Goal: Task Accomplishment & Management: Use online tool/utility

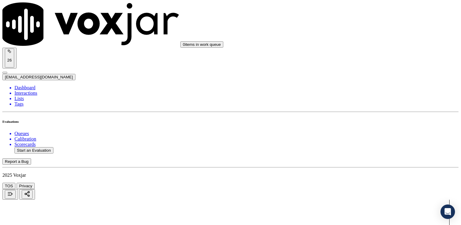
scroll to position [167, 0]
type input "11"
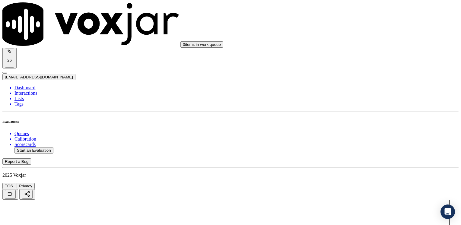
type textarea "Make sure to confirm full service address and the name as it appears on the bil…"
drag, startPoint x: 343, startPoint y: 73, endPoint x: 462, endPoint y: 89, distance: 120.3
type input "13"
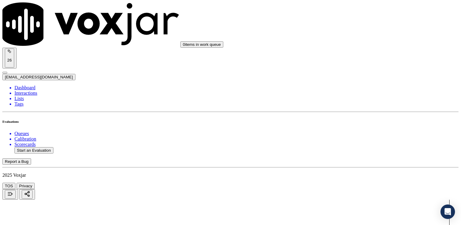
drag, startPoint x: 417, startPoint y: 91, endPoint x: 433, endPoint y: 130, distance: 42.2
type input "13"
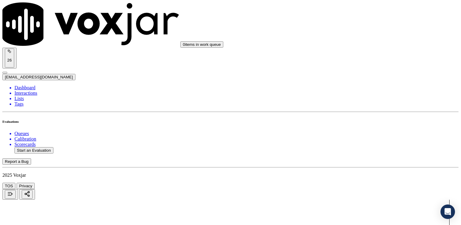
drag, startPoint x: 372, startPoint y: 140, endPoint x: 328, endPoint y: 131, distance: 44.4
drag, startPoint x: 328, startPoint y: 131, endPoint x: 332, endPoint y: 126, distance: 6.9
drag, startPoint x: 325, startPoint y: 124, endPoint x: 325, endPoint y: 121, distance: 3.1
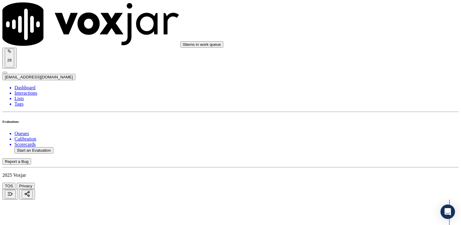
click at [40, 147] on button "Start an Evaluation" at bounding box center [33, 150] width 39 height 6
type input "20250814-121136_8475052290-[PERSON_NAME] all.mp3"
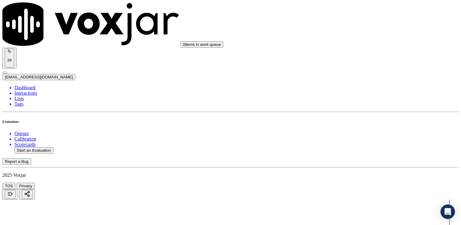
type input "[PERSON_NAME]"
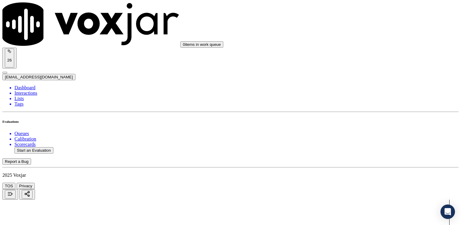
type input "[DATE]T22:11"
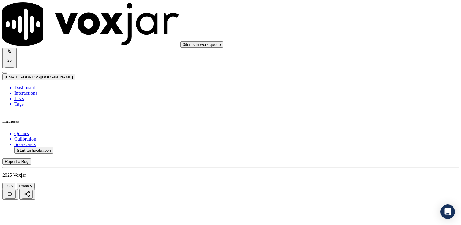
type input "8475052290"
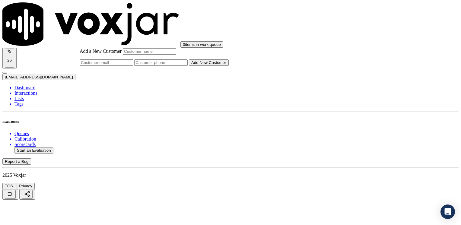
click at [188, 66] on input "Add a New Customer" at bounding box center [160, 62] width 53 height 6
paste input "8475052290"
type input "8475052290"
click at [176, 55] on input "Add a New Customer" at bounding box center [149, 51] width 53 height 6
paste input "[PERSON_NAME]"
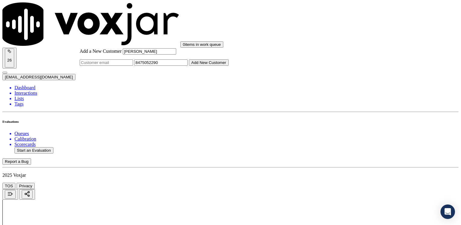
type input "[PERSON_NAME]"
click at [229, 66] on button "Add New Customer" at bounding box center [209, 62] width 40 height 6
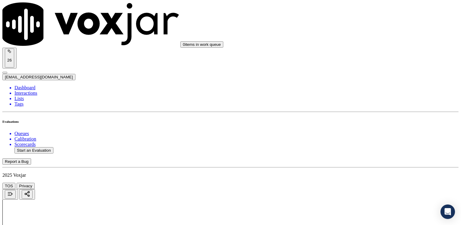
drag, startPoint x: 344, startPoint y: 95, endPoint x: 462, endPoint y: 123, distance: 121.1
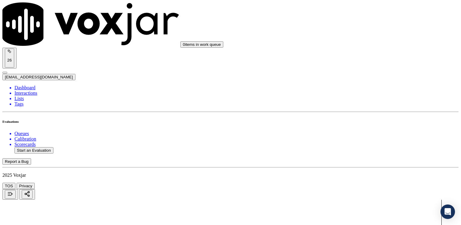
type input "4"
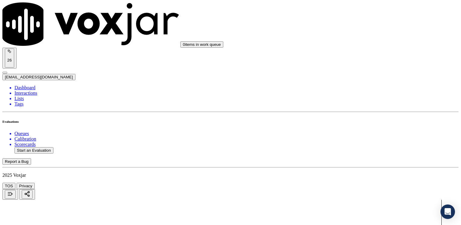
type textarea "Cx wants her electric service to be restored"
drag, startPoint x: 341, startPoint y: 145, endPoint x: 462, endPoint y: 143, distance: 121.0
type input "9"
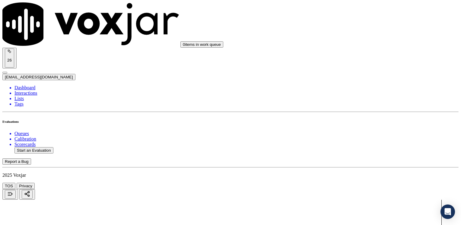
drag, startPoint x: 343, startPoint y: 101, endPoint x: 462, endPoint y: 100, distance: 118.6
type input "9"
drag, startPoint x: 342, startPoint y: 104, endPoint x: 462, endPoint y: 117, distance: 120.4
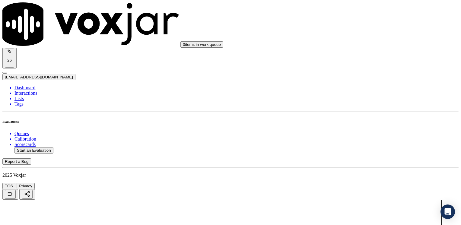
type input "7"
type input "9"
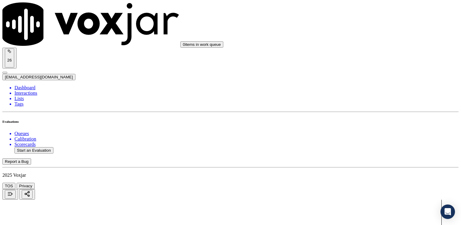
scroll to position [935, 0]
drag, startPoint x: 343, startPoint y: 94, endPoint x: 462, endPoint y: 97, distance: 118.9
type input "2"
drag, startPoint x: 340, startPoint y: 167, endPoint x: 462, endPoint y: 167, distance: 121.6
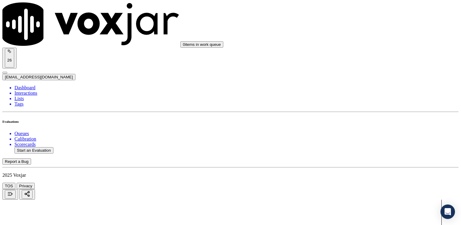
type input "2"
drag, startPoint x: 342, startPoint y: 141, endPoint x: 462, endPoint y: 141, distance: 119.5
type input "5"
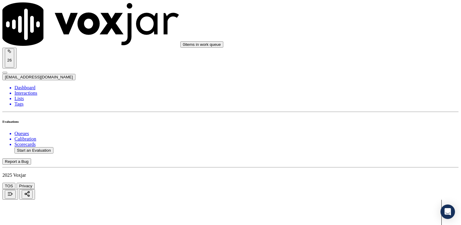
type input "8"
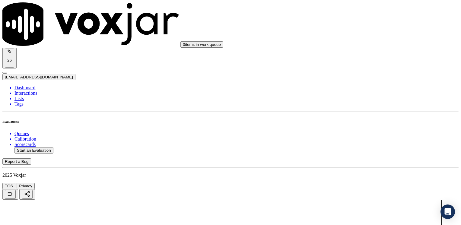
type textarea "Avoid using phrases like "a lower price""
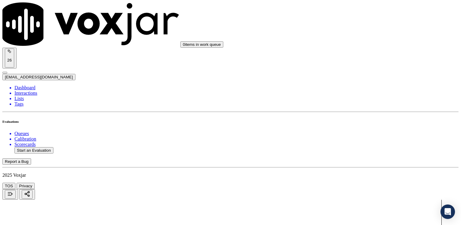
type textarea "C"
drag, startPoint x: 367, startPoint y: 135, endPoint x: 356, endPoint y: 130, distance: 12.2
type textarea "Agent advised to do a payment arrangement"
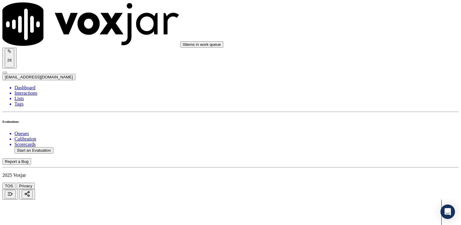
type textarea "Avoid using phrases like "a lower price" "a cheaper rate""
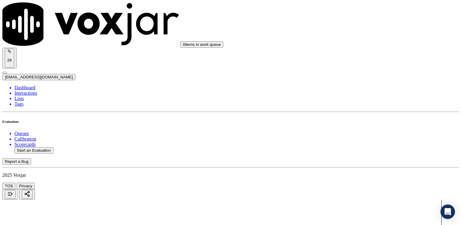
type input "8"
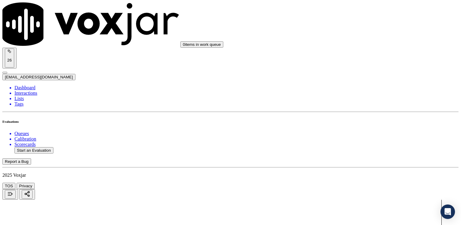
type textarea "Make sure to confirm full service address and the name as it appears on the bil…"
type input "4"
drag, startPoint x: 341, startPoint y: 88, endPoint x: 462, endPoint y: 91, distance: 120.7
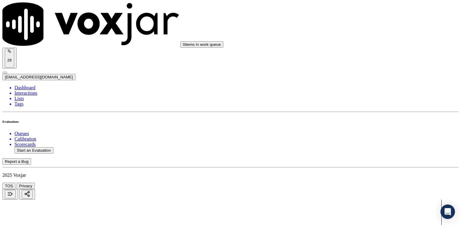
type input "9"
click at [32, 143] on ul "Queues Calibration Scorecards Start an Evaluation" at bounding box center [230, 142] width 456 height 23
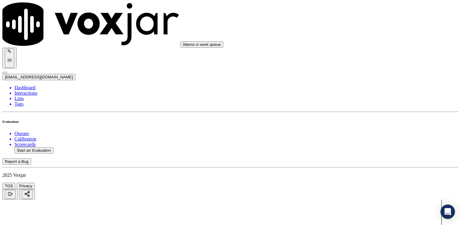
click at [34, 147] on button "Start an Evaluation" at bounding box center [33, 150] width 39 height 6
type input "20250814-154351_2248226837-[PERSON_NAME] all.mp3"
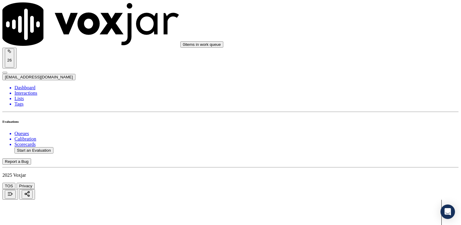
type input "[PERSON_NAME]"
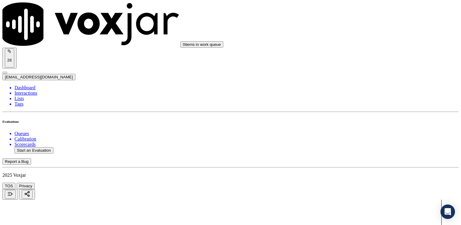
type input "[DATE]T22:19"
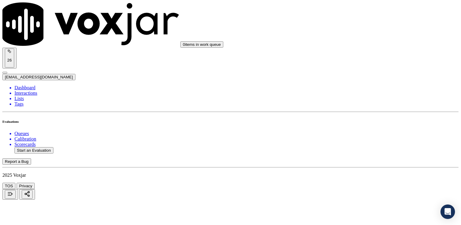
type input "2248226837"
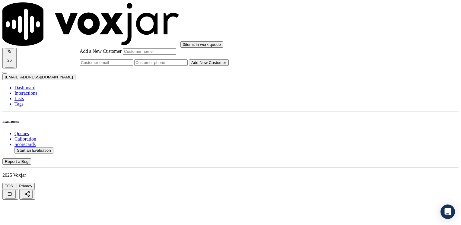
click at [188, 66] on input "Add a New Customer" at bounding box center [160, 62] width 53 height 6
paste input "2248226837"
type input "2248226837"
click at [176, 55] on input "Add a New Customer" at bounding box center [149, 51] width 53 height 6
paste input "[PERSON_NAME]"
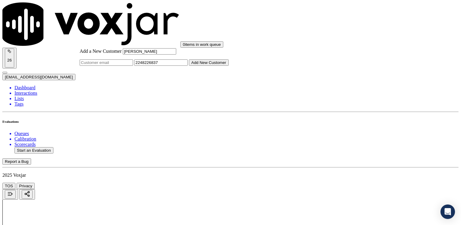
type input "[PERSON_NAME]"
click at [229, 66] on div "Add a New Customer [PERSON_NAME] 2248226837 Add New Customer" at bounding box center [154, 56] width 149 height 17
click at [229, 66] on button "Add New Customer" at bounding box center [209, 62] width 40 height 6
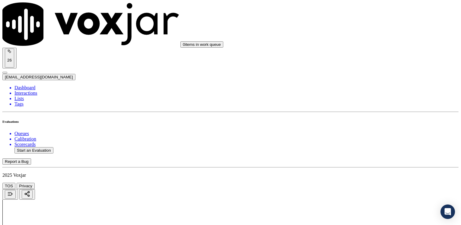
drag, startPoint x: 340, startPoint y: 95, endPoint x: 462, endPoint y: 93, distance: 121.6
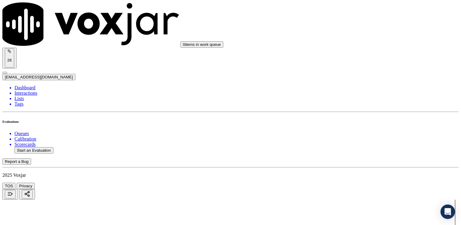
type input "4"
drag, startPoint x: 340, startPoint y: 144, endPoint x: 462, endPoint y: 151, distance: 122.4
type input "9"
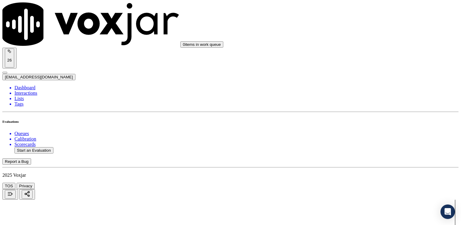
type textarea "Cx needs assistance to pay her bill online"
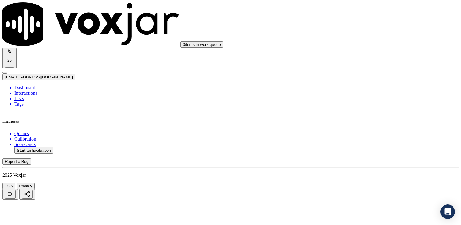
drag, startPoint x: 342, startPoint y: 133, endPoint x: 462, endPoint y: 133, distance: 120.1
type input "9"
drag, startPoint x: 342, startPoint y: 162, endPoint x: 462, endPoint y: 186, distance: 122.1
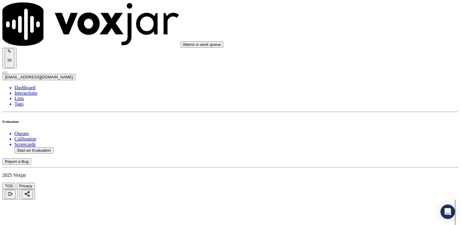
type input "7"
drag, startPoint x: 340, startPoint y: 111, endPoint x: 462, endPoint y: 124, distance: 122.3
type input "9"
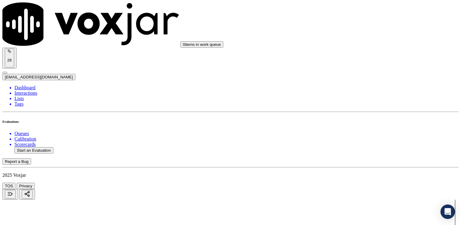
drag, startPoint x: 342, startPoint y: 124, endPoint x: 462, endPoint y: 140, distance: 120.5
type input "2"
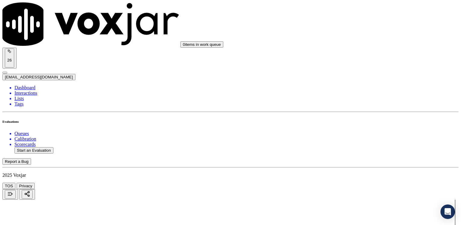
scroll to position [1026, 0]
drag, startPoint x: 341, startPoint y: 78, endPoint x: 462, endPoint y: 90, distance: 121.2
type input "2"
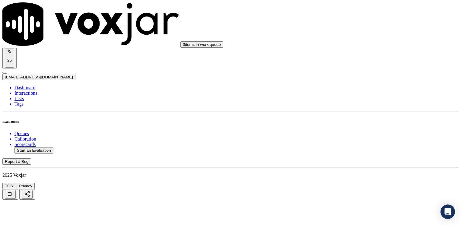
drag, startPoint x: 339, startPoint y: 139, endPoint x: 446, endPoint y: 142, distance: 107.1
type input "5"
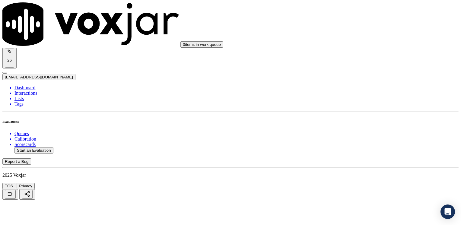
scroll to position [724, 0]
type textarea "Cx needs assistance to pay her bill online, she wants to know when it's the pay…"
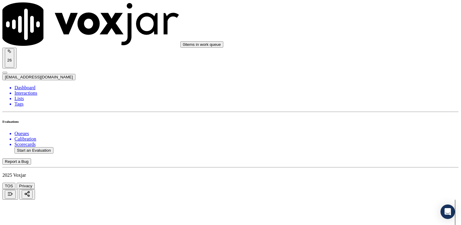
drag, startPoint x: 342, startPoint y: 113, endPoint x: 462, endPoint y: 132, distance: 121.5
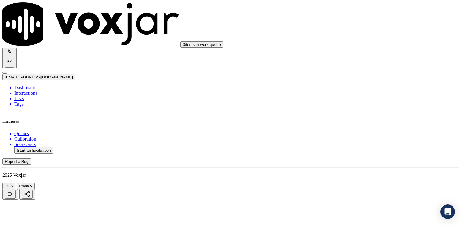
type input "9"
drag, startPoint x: 340, startPoint y: 74, endPoint x: 461, endPoint y: 101, distance: 123.5
type input "9"
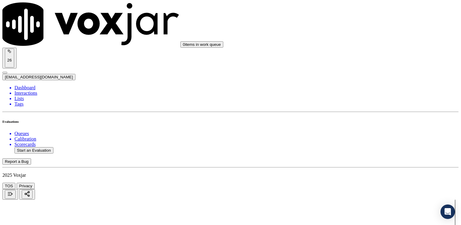
type input "8"
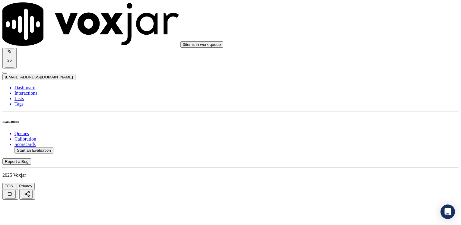
type textarea "Make sure to confirm full service address and the name as it appears on the bil…"
click at [45, 147] on button "Start an Evaluation" at bounding box center [33, 150] width 39 height 6
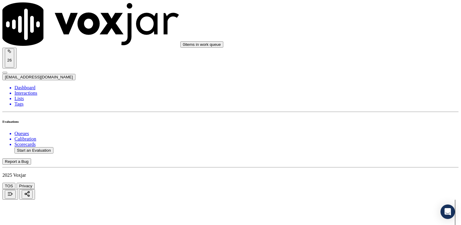
type input "20250814-131223_7543032445-[PERSON_NAME] o BRAIN [PERSON_NAME] 2 all.mp3"
type input "JULI"
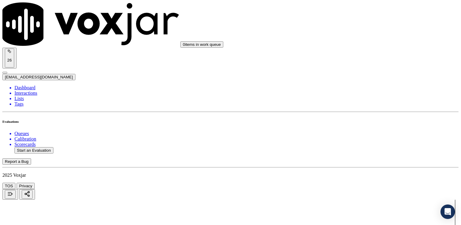
type input "[DATE]T22:28"
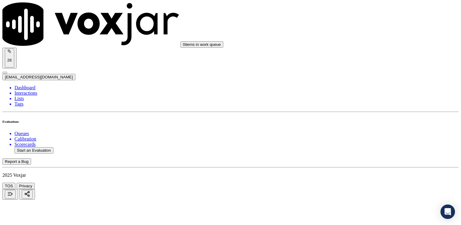
type input "7543032445"
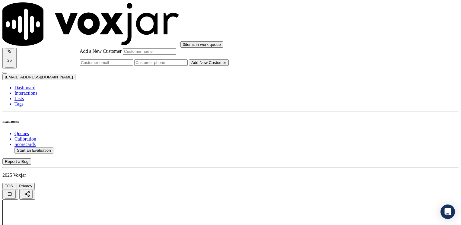
click at [188, 66] on input "Add a New Customer" at bounding box center [160, 62] width 53 height 6
paste input "7543032445"
type input "7543032445"
click at [176, 55] on input "Add a New Customer" at bounding box center [149, 51] width 53 height 6
paste input "[PERSON_NAME]"
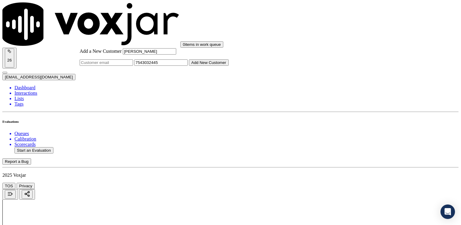
type input "[PERSON_NAME]"
click at [229, 66] on button "Add New Customer" at bounding box center [209, 62] width 40 height 6
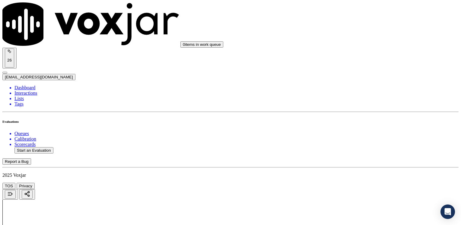
drag, startPoint x: 348, startPoint y: 177, endPoint x: 358, endPoint y: 148, distance: 31.5
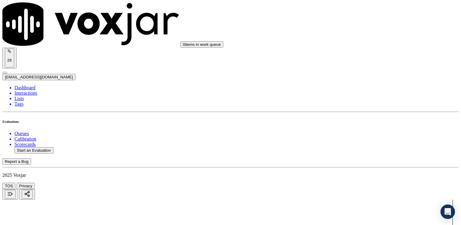
drag, startPoint x: 342, startPoint y: 106, endPoint x: 462, endPoint y: 114, distance: 119.8
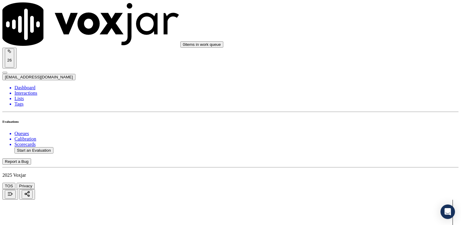
drag, startPoint x: 341, startPoint y: 103, endPoint x: 462, endPoint y: 98, distance: 120.8
type input "12"
drag, startPoint x: 342, startPoint y: 147, endPoint x: 462, endPoint y: 146, distance: 119.8
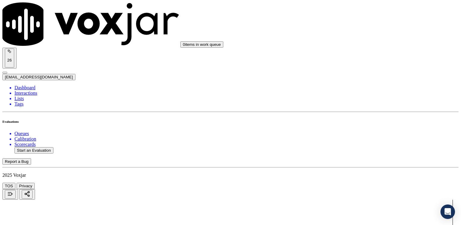
type input "11"
drag, startPoint x: 341, startPoint y: 134, endPoint x: 462, endPoint y: 137, distance: 121.3
type input "12"
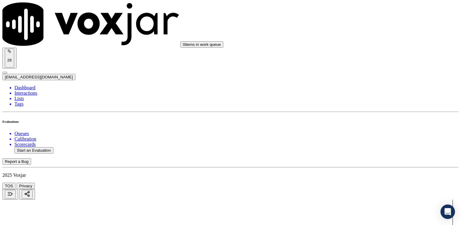
drag, startPoint x: 340, startPoint y: 118, endPoint x: 458, endPoint y: 116, distance: 118.3
type input "12"
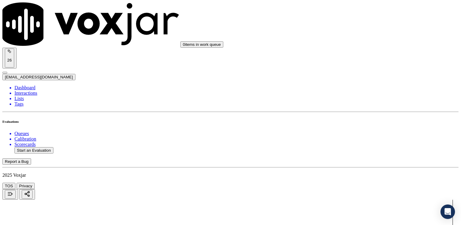
scroll to position [527, 0]
type input "10"
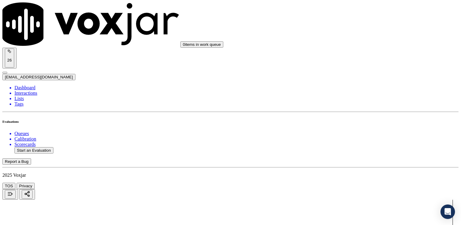
type textarea "Make sure cx understands we call from CTS and not from PPL"
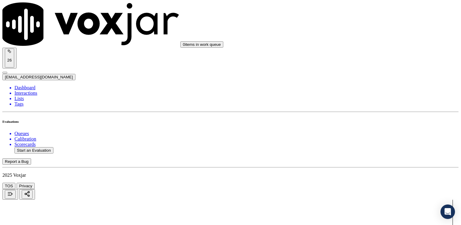
scroll to position [167, 0]
drag, startPoint x: 341, startPoint y: 121, endPoint x: 462, endPoint y: 119, distance: 121.0
type input "13"
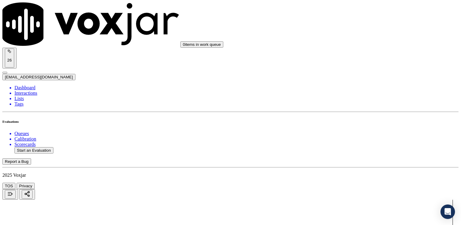
drag, startPoint x: 339, startPoint y: 102, endPoint x: 462, endPoint y: 103, distance: 122.5
type input "12"
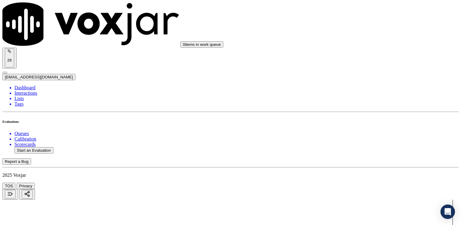
type textarea "a"
type textarea "Avoid using expressions like "el precio mas economico""
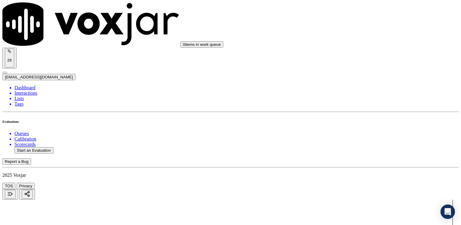
click at [34, 147] on button "Start an Evaluation" at bounding box center [33, 150] width 39 height 6
type input "20250814-153110_3473696243-[PERSON_NAME] 2 all.mp3"
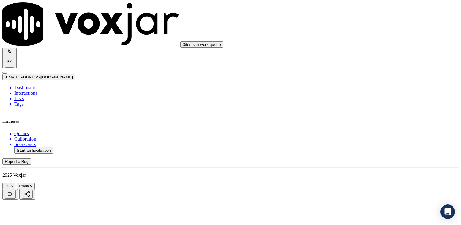
scroll to position [30, 0]
type input "yeraldin"
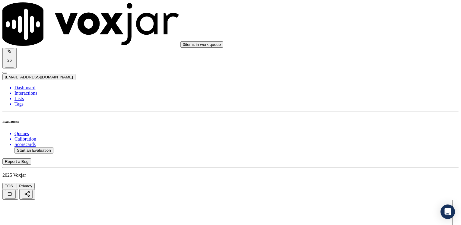
type input "[DATE]T22:35"
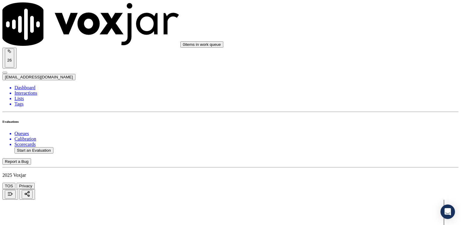
drag, startPoint x: 339, startPoint y: 97, endPoint x: 447, endPoint y: 132, distance: 113.2
type input "4"
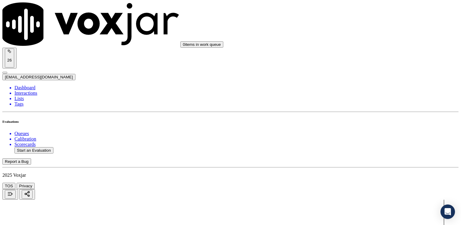
drag, startPoint x: 343, startPoint y: 144, endPoint x: 452, endPoint y: 176, distance: 113.4
type input "9"
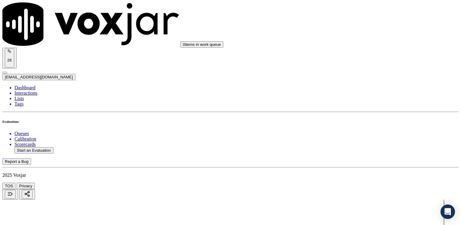
drag, startPoint x: 402, startPoint y: 193, endPoint x: 435, endPoint y: 203, distance: 34.4
type textarea "[PERSON_NAME] states her wife received a physical letter and the husband receiv…"
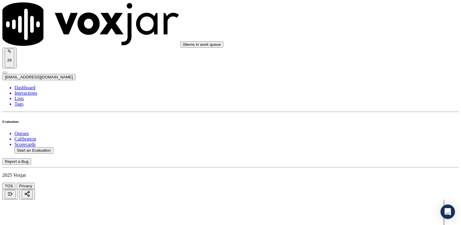
scroll to position [332, 0]
drag, startPoint x: 341, startPoint y: 132, endPoint x: 462, endPoint y: 160, distance: 124.5
type input "9"
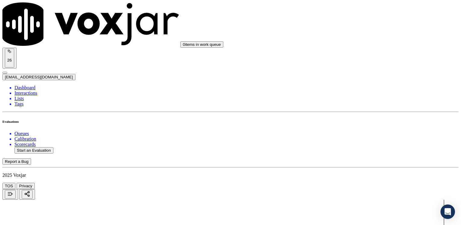
drag, startPoint x: 342, startPoint y: 163, endPoint x: 462, endPoint y: 171, distance: 120.0
type input "7"
drag, startPoint x: 342, startPoint y: 140, endPoint x: 462, endPoint y: 140, distance: 120.1
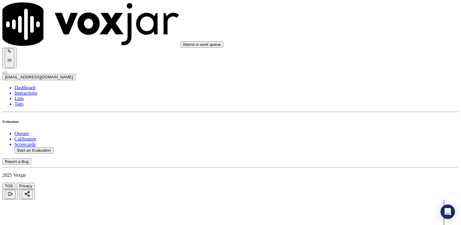
type input "9"
drag, startPoint x: 342, startPoint y: 153, endPoint x: 462, endPoint y: 171, distance: 121.7
type input "2"
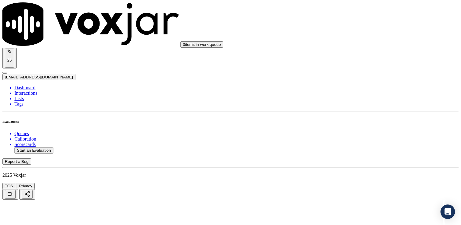
drag, startPoint x: 342, startPoint y: 137, endPoint x: 462, endPoint y: 147, distance: 119.9
type input "2"
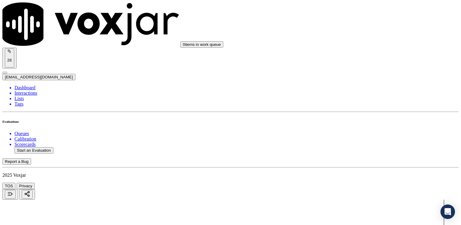
scroll to position [1044, 0]
drag, startPoint x: 342, startPoint y: 139, endPoint x: 462, endPoint y: 139, distance: 120.4
type input "5"
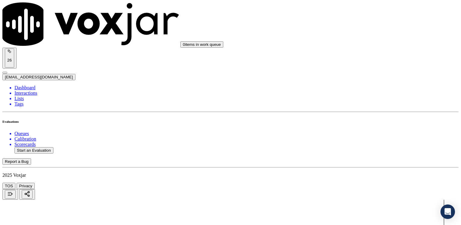
type input "[PERSON_NAME]"
drag, startPoint x: 179, startPoint y: 56, endPoint x: 64, endPoint y: 44, distance: 115.5
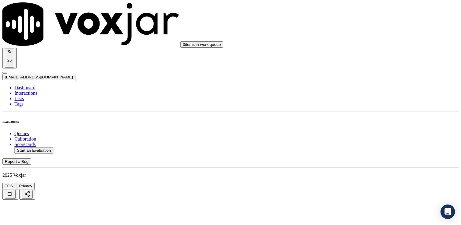
paste input "3473696243"
type input "3473696243"
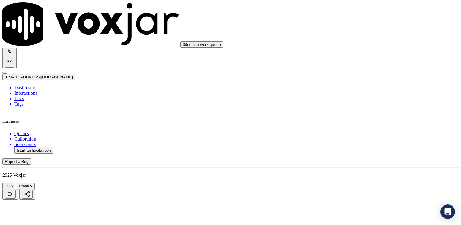
scroll to position [272, 0]
drag, startPoint x: 340, startPoint y: 113, endPoint x: 440, endPoint y: 119, distance: 100.3
type input "9"
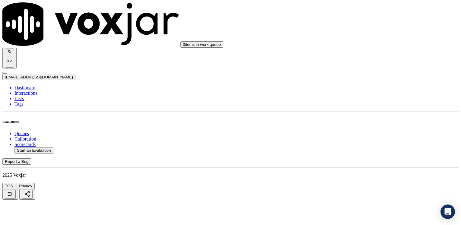
type input "8"
type textarea "Make sure to confirm full service address and the name as it appears on the bil…"
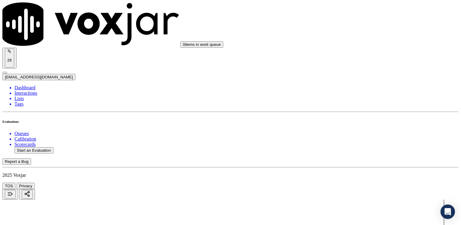
scroll to position [754, 0]
drag, startPoint x: 343, startPoint y: 64, endPoint x: 461, endPoint y: 72, distance: 117.9
type input "9"
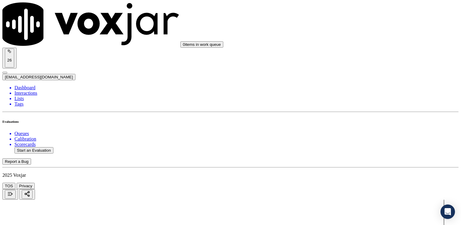
click at [50, 147] on button "Start an Evaluation" at bounding box center [33, 150] width 39 height 6
type input "20250814-171507_9088802430-[PERSON_NAME] all.mp3"
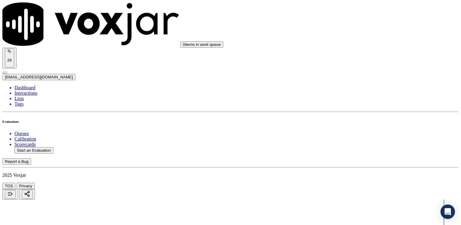
scroll to position [0, 0]
type input "[PERSON_NAME]"
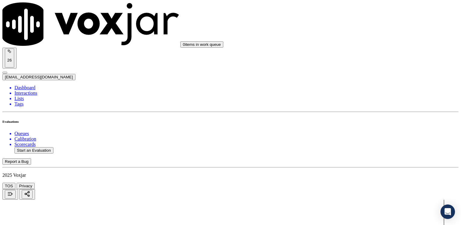
type input "[DATE]T22:46"
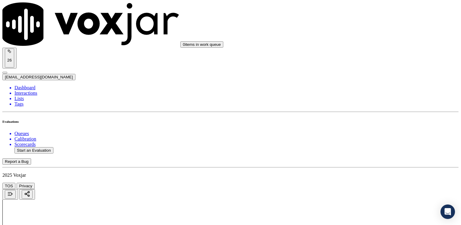
type input "9088802430"
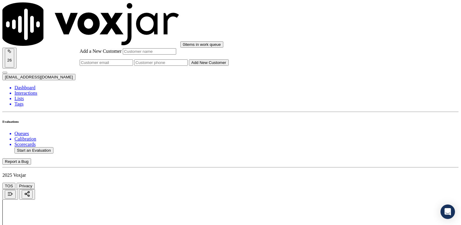
click at [188, 66] on input "Add a New Customer" at bounding box center [160, 62] width 53 height 6
paste input "9088802430"
type input "9088802430"
click at [176, 55] on input "Add a New Customer" at bounding box center [149, 51] width 53 height 6
paste input "[PERSON_NAME]"
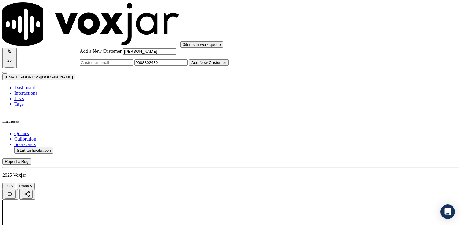
type input "[PERSON_NAME]"
click at [229, 66] on button "Add New Customer" at bounding box center [209, 62] width 40 height 6
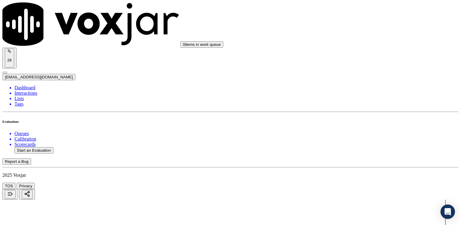
scroll to position [60, 0]
drag, startPoint x: 343, startPoint y: 100, endPoint x: 462, endPoint y: 114, distance: 119.4
type input "12"
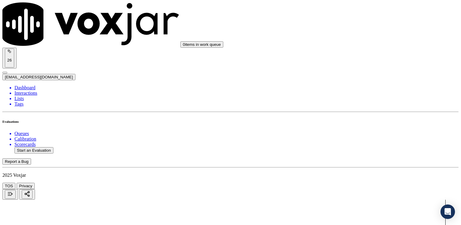
drag, startPoint x: 342, startPoint y: 176, endPoint x: 454, endPoint y: 176, distance: 112.2
type input "11"
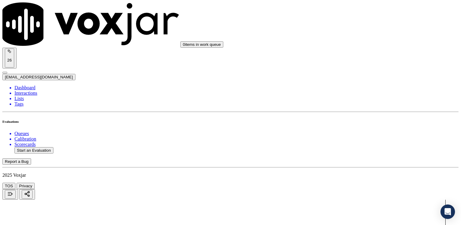
type input "10"
drag, startPoint x: 339, startPoint y: 58, endPoint x: 435, endPoint y: 94, distance: 102.2
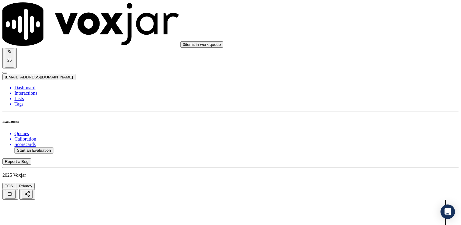
type input "12"
drag, startPoint x: 342, startPoint y: 77, endPoint x: 462, endPoint y: 80, distance: 120.1
type input "12"
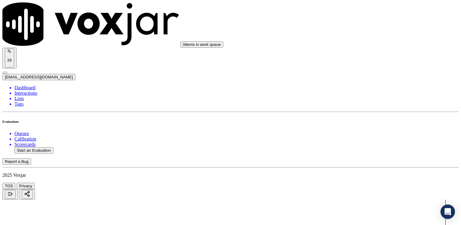
drag, startPoint x: 341, startPoint y: 123, endPoint x: 462, endPoint y: 135, distance: 121.8
type input "13"
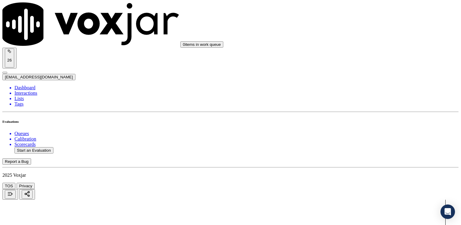
scroll to position [302, 0]
drag, startPoint x: 340, startPoint y: 117, endPoint x: 461, endPoint y: 139, distance: 122.5
type input "13"
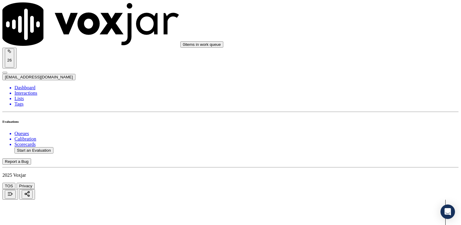
click at [40, 147] on button "Start an Evaluation" at bounding box center [33, 150] width 39 height 6
type input "20250814-135613_8573330184-[PERSON_NAME] all.mp3"
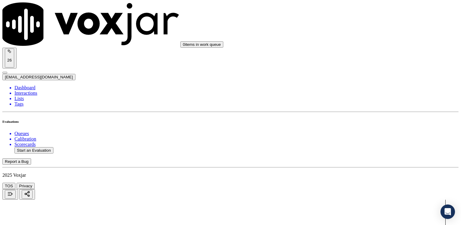
type input "[PERSON_NAME]"
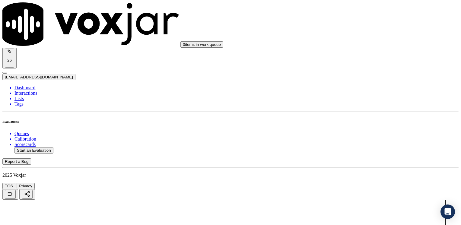
type input "[DATE]T22:52"
drag, startPoint x: 176, startPoint y: 192, endPoint x: 202, endPoint y: 200, distance: 27.3
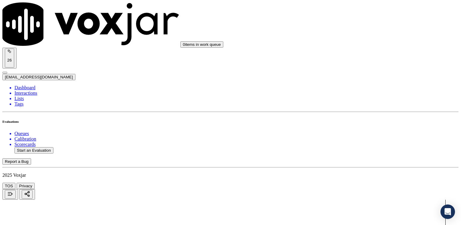
type input "8573330184"
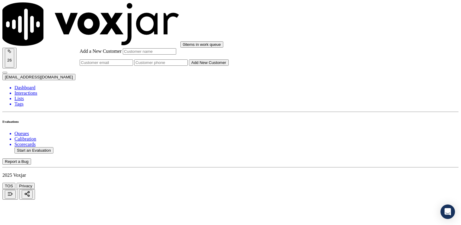
click at [188, 66] on input "Add a New Customer" at bounding box center [160, 62] width 53 height 6
paste input "8573330184"
type input "8573330184"
click at [229, 66] on div "Add a New Customer 8573330184 Add New Customer" at bounding box center [154, 56] width 149 height 17
click at [176, 55] on input "Add a New Customer" at bounding box center [149, 51] width 53 height 6
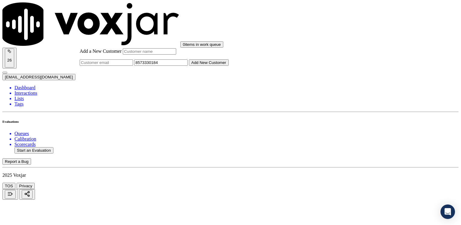
paste input "[PERSON_NAME]"
type input "[PERSON_NAME]"
click at [229, 66] on button "Add New Customer" at bounding box center [209, 62] width 40 height 6
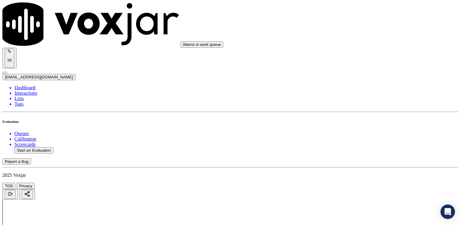
drag, startPoint x: 342, startPoint y: 103, endPoint x: 462, endPoint y: 113, distance: 120.2
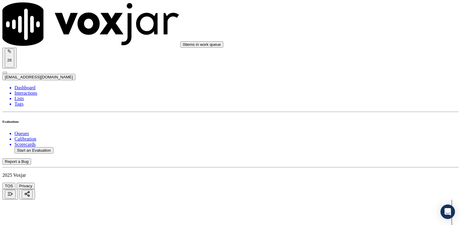
type input "12"
drag, startPoint x: 343, startPoint y: 177, endPoint x: 462, endPoint y: 177, distance: 119.2
type input "11"
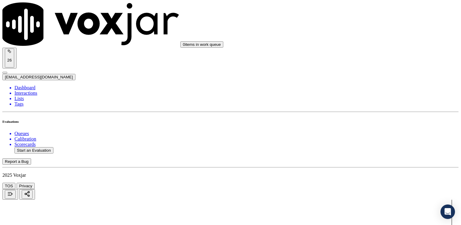
scroll to position [527, 0]
type input "10"
drag, startPoint x: 342, startPoint y: 148, endPoint x: 462, endPoint y: 142, distance: 120.6
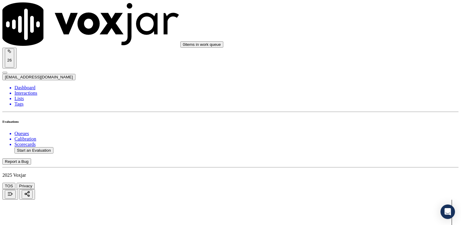
type input "12"
drag, startPoint x: 340, startPoint y: 103, endPoint x: 456, endPoint y: 113, distance: 116.2
type input "12"
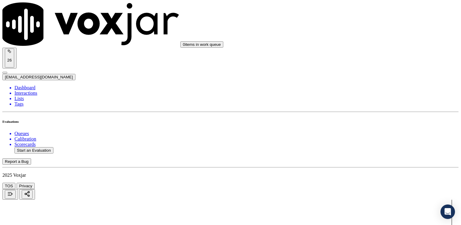
type input "12"
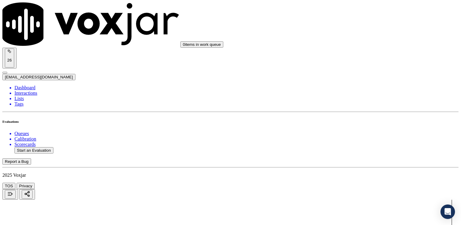
type textarea "Avoid saying phrases like "vamos a reducir su tarifa""
drag, startPoint x: 341, startPoint y: 150, endPoint x: 362, endPoint y: 168, distance: 27.2
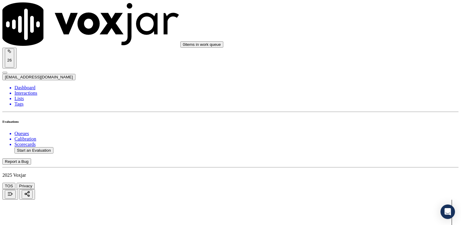
type input "13"
click at [44, 147] on button "Start an Evaluation" at bounding box center [33, 150] width 39 height 6
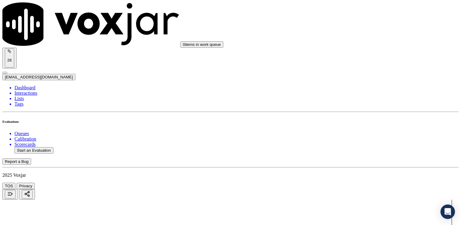
type input "20250814-150143_2078940712-[PERSON_NAME] 1 all.mp3"
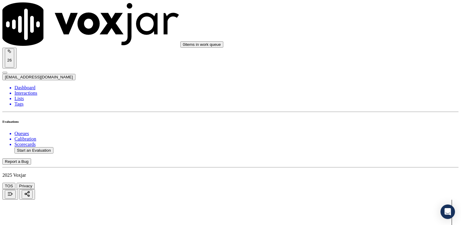
scroll to position [302, 0]
type input "10"
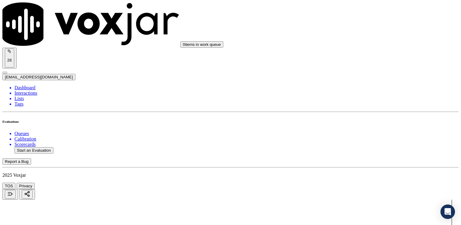
type textarea "Avoid saying phrases like "vamos a reducir su tarifa" lo vamos a reducir" Agent…"
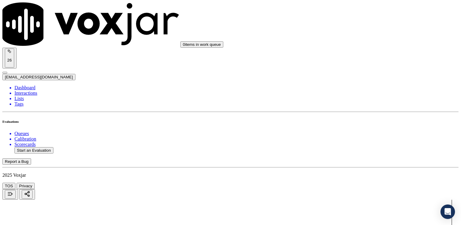
click at [41, 147] on button "Start an Evaluation" at bounding box center [33, 150] width 39 height 6
type input "20250814-150143_2078940712-[PERSON_NAME] 1 all.mp3"
type input "[PERSON_NAME]"
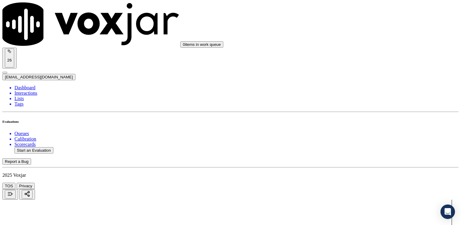
type input "[DATE]T22:56"
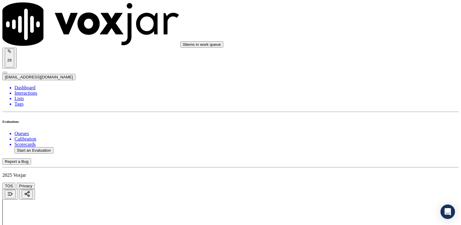
type input "2078940712"
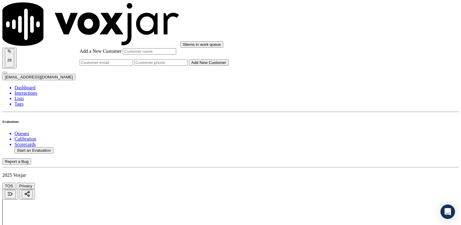
click at [188, 66] on input "Add a New Customer" at bounding box center [160, 62] width 53 height 6
paste input "2078940712"
type input "2078940712"
click at [176, 55] on input "Add a New Customer" at bounding box center [149, 51] width 53 height 6
paste input "[PERSON_NAME]"
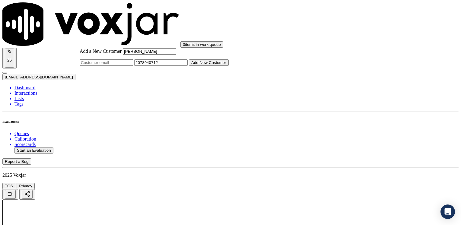
type input "[PERSON_NAME]"
click at [229, 66] on button "Add New Customer" at bounding box center [209, 62] width 40 height 6
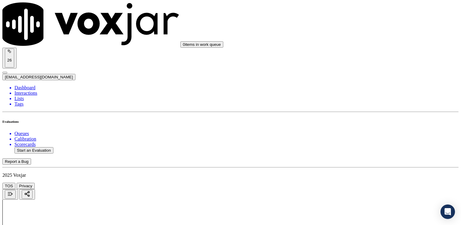
drag, startPoint x: 342, startPoint y: 95, endPoint x: 462, endPoint y: 124, distance: 123.1
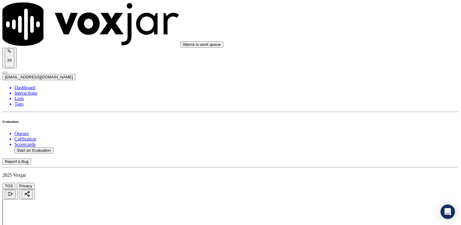
type input "4"
drag, startPoint x: 338, startPoint y: 143, endPoint x: 460, endPoint y: 163, distance: 122.9
type input "9"
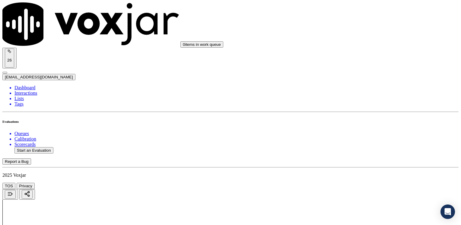
type textarea "Cx received a shut off notice,. agent advised him to set a payment arrangement.…"
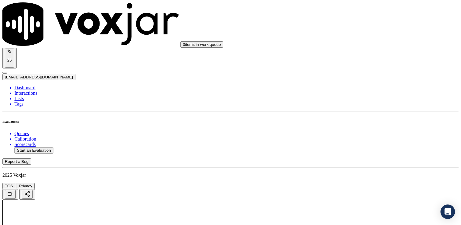
drag, startPoint x: 342, startPoint y: 102, endPoint x: 462, endPoint y: 103, distance: 120.4
type input "9"
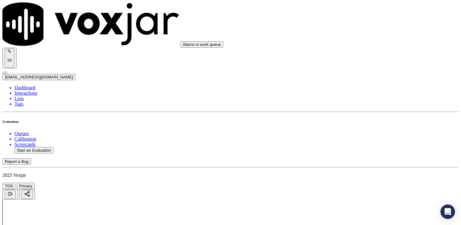
drag, startPoint x: 341, startPoint y: 102, endPoint x: 462, endPoint y: 106, distance: 121.3
type input "7"
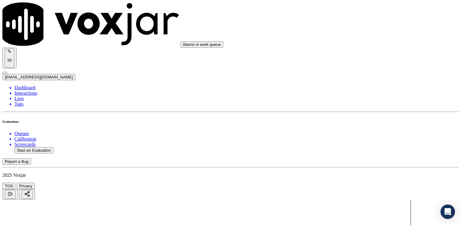
scroll to position [784, 0]
drag, startPoint x: 342, startPoint y: 172, endPoint x: 462, endPoint y: 154, distance: 121.8
type input "9"
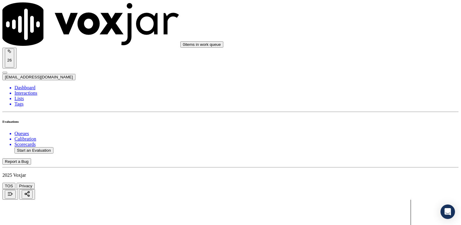
drag, startPoint x: 343, startPoint y: 155, endPoint x: 462, endPoint y: 155, distance: 119.2
type input "2"
drag, startPoint x: 341, startPoint y: 135, endPoint x: 462, endPoint y: 137, distance: 120.7
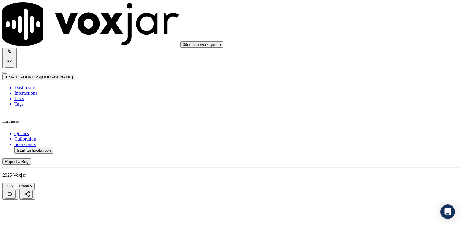
type input "2"
drag, startPoint x: 342, startPoint y: 141, endPoint x: 462, endPoint y: 142, distance: 120.4
type input "5"
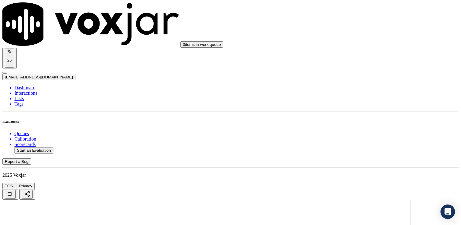
drag, startPoint x: 342, startPoint y: 186, endPoint x: 462, endPoint y: 183, distance: 120.1
type input "9"
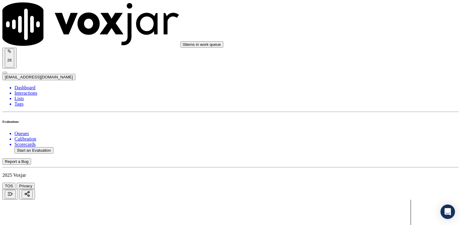
scroll to position [229, 0]
type textarea "a"
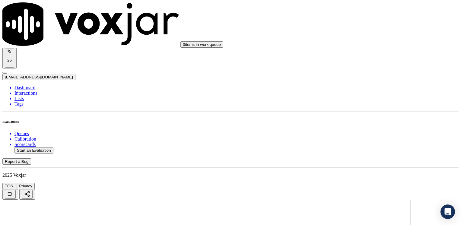
type textarea "Agent explained to the cx that helps like LIPEAP take like 6 months to be appli…"
type input "4"
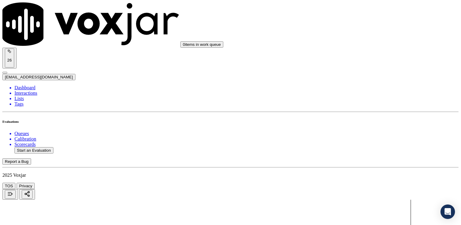
type textarea "Agent needs to work on to better communicating his ideas. Let's work on speakin…"
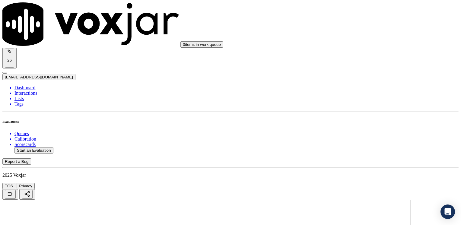
type textarea "Cx received a shut off notice for [DATE],. agent advised him to set a payment a…"
type input "8"
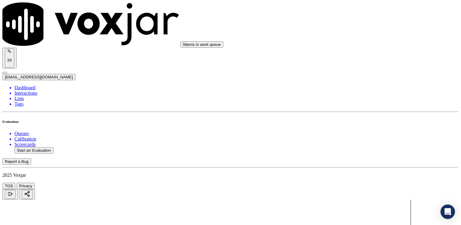
type textarea "Make sure to confirm full service address and the name as it appears on the bil…"
type input "3"
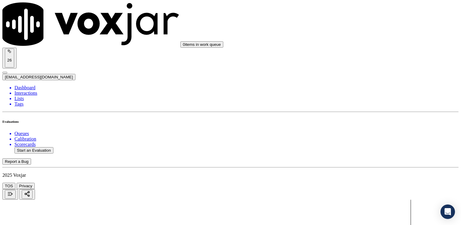
drag, startPoint x: 404, startPoint y: 167, endPoint x: 320, endPoint y: 153, distance: 85.1
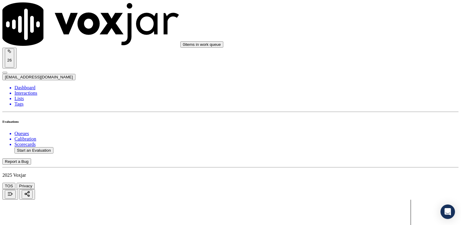
scroll to position [566, 0]
type textarea "Agent needs to work on to better communicating his ideas. Let's work on speakin…"
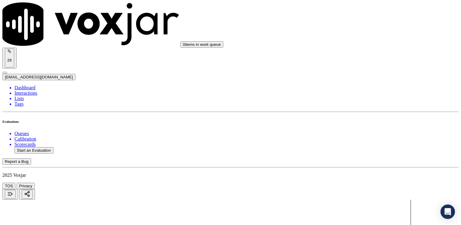
paste textarea "Cx asked if the price protection will prevent him from cutting his light off, b…"
type textarea "Agent explained to the cx that helps like LIPEAP take like 6 months to be appli…"
type input "8"
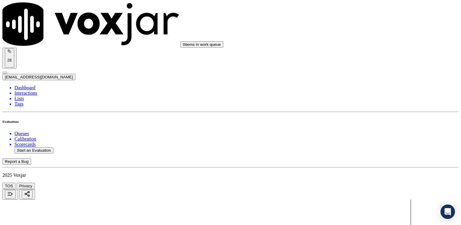
scroll to position [784, 0]
type textarea "Cx received a shut off notice for [DATE], agent advised him to set a payment ar…"
drag, startPoint x: 341, startPoint y: 69, endPoint x: 462, endPoint y: 63, distance: 121.1
type input "9"
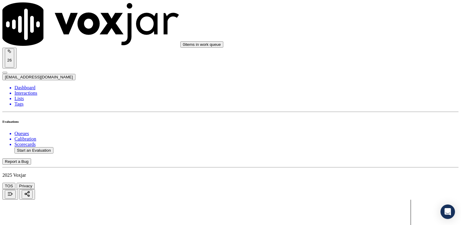
scroll to position [18, 0]
type textarea "Agent explained to the cx that helps like LIPEAP take like 6 months to be appli…"
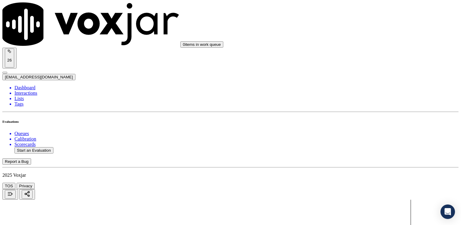
click at [52, 147] on button "Start an Evaluation" at bounding box center [33, 150] width 39 height 6
type input "20250814-162032_7815130153-[PERSON_NAME] 1 all.mp3"
type input "[PERSON_NAME]"
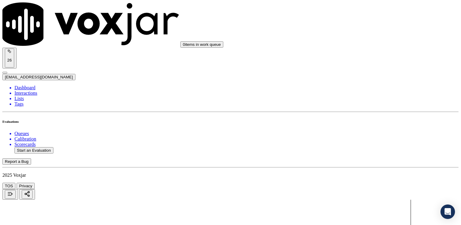
type input "[DATE]T23:07"
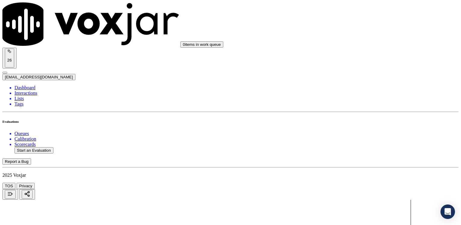
type input "7815130153"
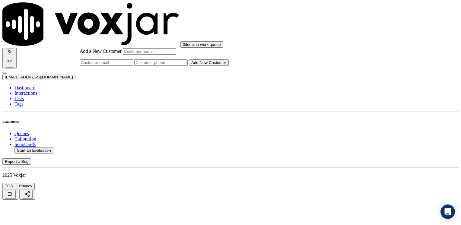
click at [188, 66] on input "Add a New Customer" at bounding box center [160, 62] width 53 height 6
paste input "7815130153"
type input "7815130153"
click at [176, 55] on input "Add a New Customer" at bounding box center [149, 51] width 53 height 6
paste input "[PERSON_NAME]"
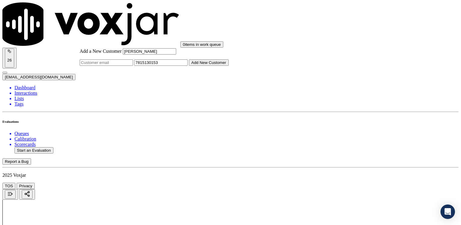
type input "[PERSON_NAME]"
click at [229, 66] on button "Add New Customer" at bounding box center [209, 62] width 40 height 6
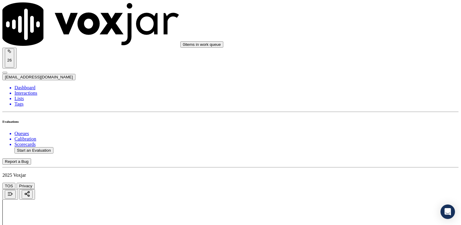
drag, startPoint x: 342, startPoint y: 102, endPoint x: 462, endPoint y: 103, distance: 119.5
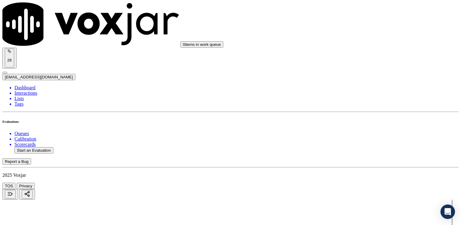
type input "12"
drag, startPoint x: 350, startPoint y: 176, endPoint x: 462, endPoint y: 169, distance: 111.8
type input "11"
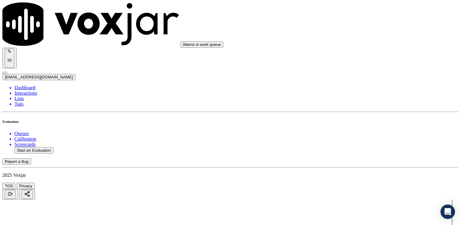
scroll to position [527, 0]
type input "10"
drag, startPoint x: 342, startPoint y: 58, endPoint x: 462, endPoint y: 59, distance: 120.1
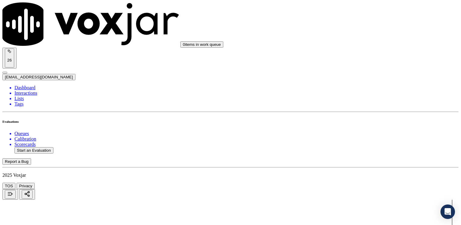
type input "12"
drag, startPoint x: 342, startPoint y: 104, endPoint x: 462, endPoint y: 104, distance: 120.4
type input "12"
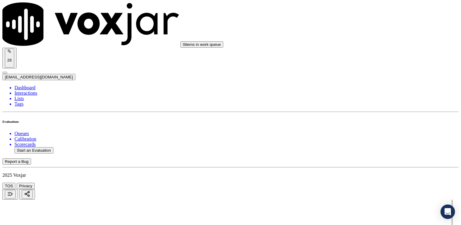
drag, startPoint x: 342, startPoint y: 194, endPoint x: 462, endPoint y: 183, distance: 119.9
type input "13"
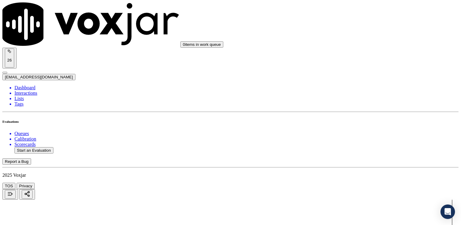
type input "12"
type textarea "M"
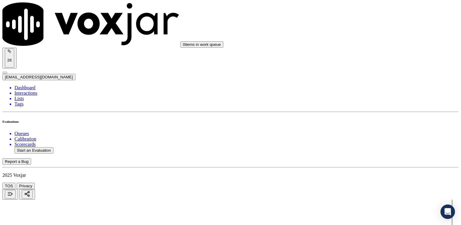
drag, startPoint x: 424, startPoint y: 122, endPoint x: 461, endPoint y: 118, distance: 37.3
type input "13"
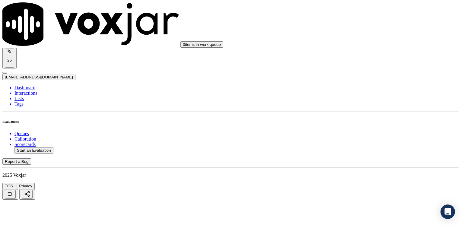
click at [39, 147] on button "Start an Evaluation" at bounding box center [33, 150] width 39 height 6
type input "20250814-164210_9786908375-[PERSON_NAME] all.mp3"
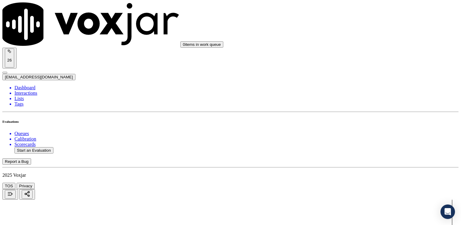
type input "[PERSON_NAME]"
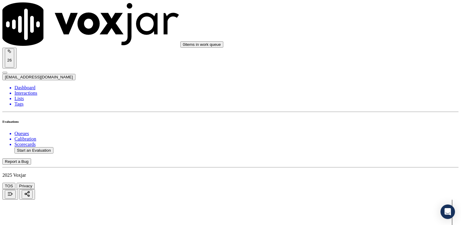
type input "[DATE]T23:12"
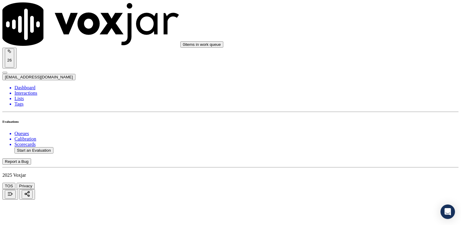
drag, startPoint x: 192, startPoint y: 87, endPoint x: 195, endPoint y: 87, distance: 3.0
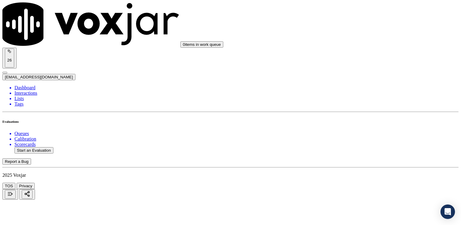
scroll to position [60, 0]
type input "9786908375"
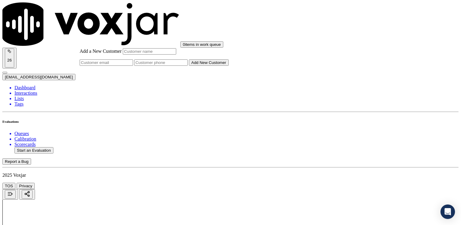
click at [188, 66] on input "Add a New Customer" at bounding box center [160, 62] width 53 height 6
paste input "9786908375"
type input "9786908375"
click at [176, 55] on input "Add a New Customer" at bounding box center [149, 51] width 53 height 6
paste input "[PERSON_NAME]"
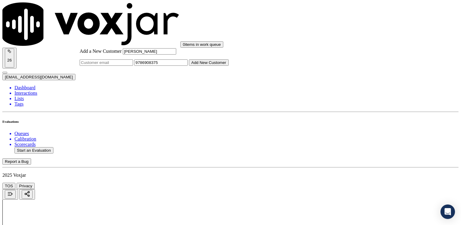
type input "[PERSON_NAME]"
click at [229, 66] on button "Add New Customer" at bounding box center [209, 62] width 40 height 6
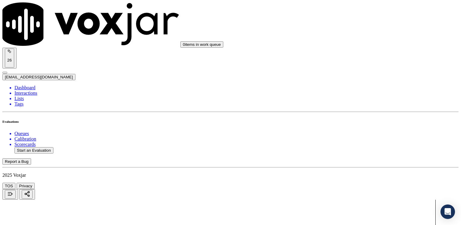
drag, startPoint x: 340, startPoint y: 103, endPoint x: 455, endPoint y: 126, distance: 117.3
type input "12"
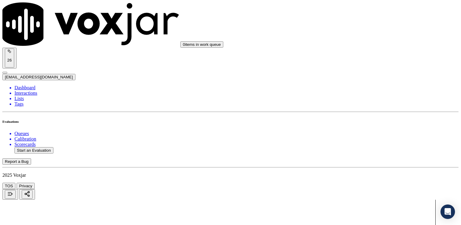
drag, startPoint x: 343, startPoint y: 175, endPoint x: 462, endPoint y: 166, distance: 119.5
type input "11"
drag, startPoint x: 347, startPoint y: 136, endPoint x: 462, endPoint y: 136, distance: 114.9
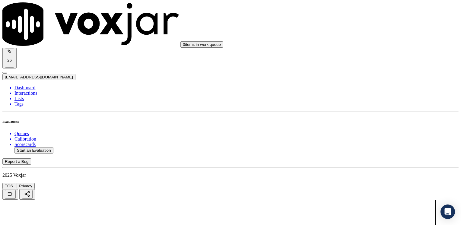
type input "13"
drag, startPoint x: 340, startPoint y: 150, endPoint x: 454, endPoint y: 141, distance: 114.4
type input "12"
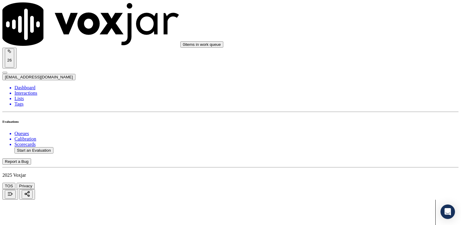
drag, startPoint x: 342, startPoint y: 146, endPoint x: 462, endPoint y: 146, distance: 119.5
type input "13"
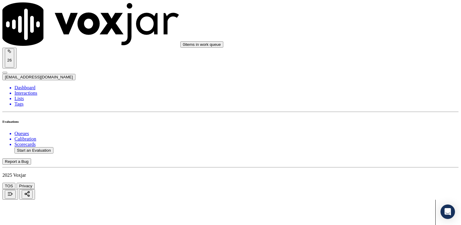
scroll to position [483, 0]
drag, startPoint x: 342, startPoint y: 105, endPoint x: 462, endPoint y: 105, distance: 120.1
type input "12"
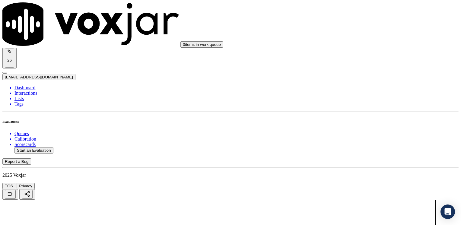
type input "10"
click at [34, 147] on button "Start an Evaluation" at bounding box center [33, 150] width 39 height 6
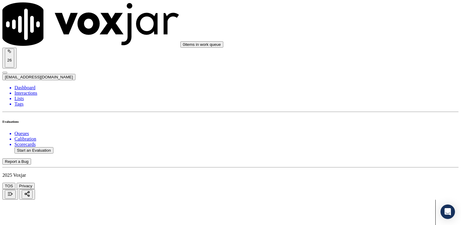
type input "20250814-192719_7747076667-[PERSON_NAME] 2 all.mp3"
type input "hernando"
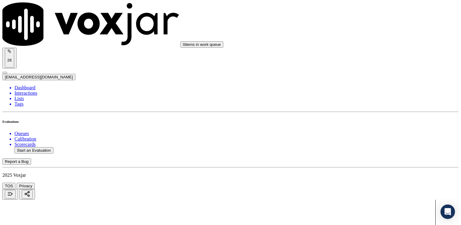
type input "[DATE]T23:14"
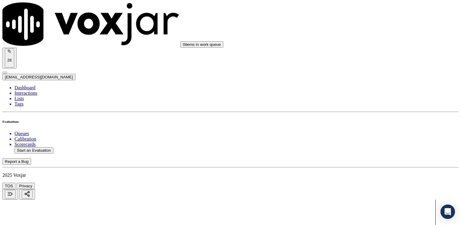
drag, startPoint x: 176, startPoint y: 190, endPoint x: 189, endPoint y: 199, distance: 15.7
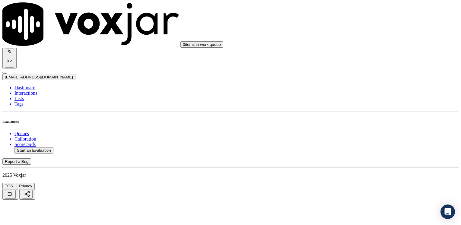
type input "7747076667"
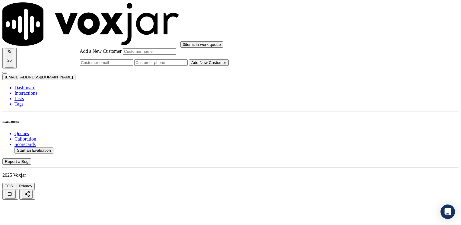
click at [188, 66] on input "Add a New Customer" at bounding box center [160, 62] width 53 height 6
paste input "7747076667"
type input "7747076667"
click at [176, 55] on input "Add a New Customer" at bounding box center [149, 51] width 53 height 6
paste input "[PERSON_NAME]"
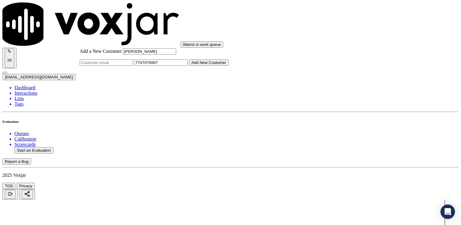
type input "[PERSON_NAME]"
click at [229, 66] on button "Add New Customer" at bounding box center [209, 62] width 40 height 6
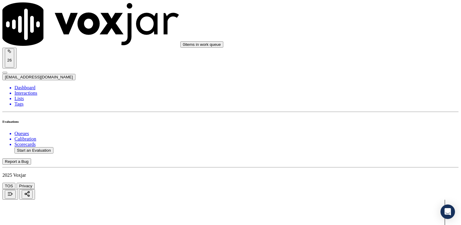
drag, startPoint x: 340, startPoint y: 100, endPoint x: 462, endPoint y: 109, distance: 121.9
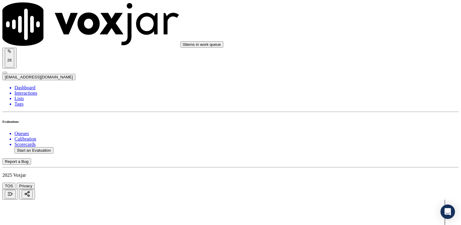
drag, startPoint x: 342, startPoint y: 102, endPoint x: 461, endPoint y: 111, distance: 118.7
type input "12"
drag, startPoint x: 341, startPoint y: 176, endPoint x: 462, endPoint y: 148, distance: 124.3
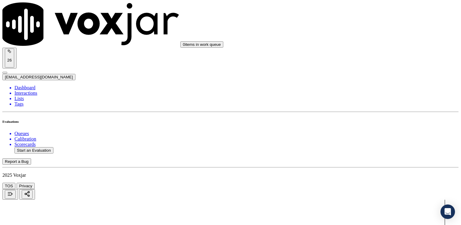
type input "11"
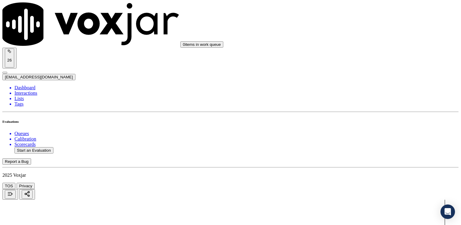
type input "12"
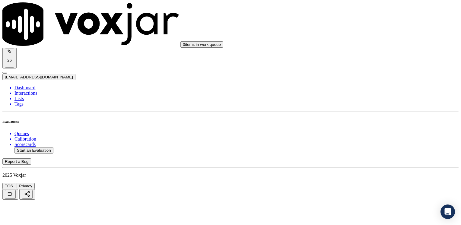
scroll to position [272, 0]
type textarea "Make sure to confirm full service address and the name as it appears on the bil…"
drag, startPoint x: 341, startPoint y: 92, endPoint x: 462, endPoint y: 90, distance: 121.0
type input "12"
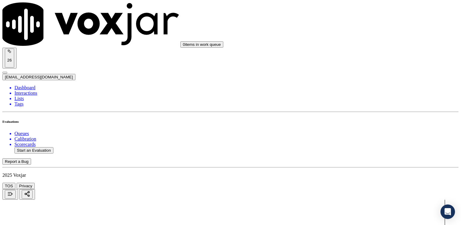
scroll to position [332, 0]
drag, startPoint x: 340, startPoint y: 119, endPoint x: 462, endPoint y: 119, distance: 121.6
type input "13"
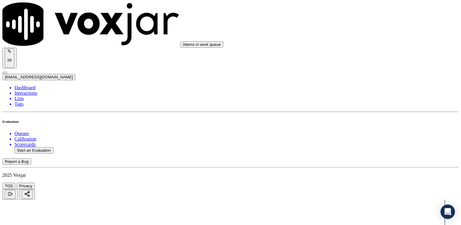
drag, startPoint x: 342, startPoint y: 196, endPoint x: 461, endPoint y: 174, distance: 120.8
type input "12"
type input "10"
